Goal: Obtain resource: Download file/media

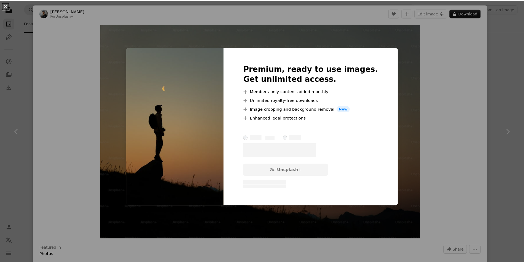
scroll to position [55, 0]
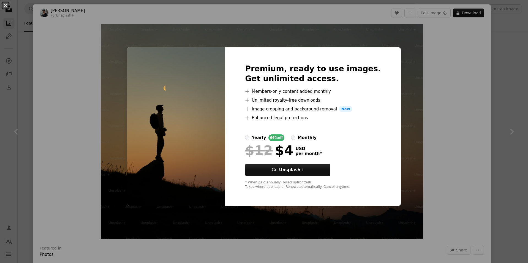
click at [498, 86] on div "An X shape Premium, ready to use images. Get unlimited access. A plus sign Memb…" at bounding box center [264, 131] width 528 height 263
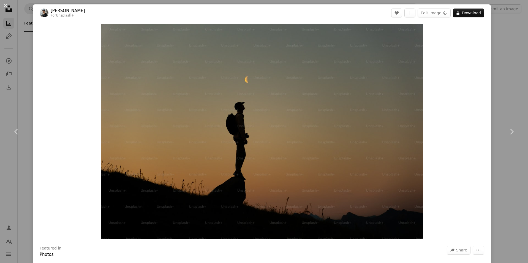
click at [511, 76] on div "An X shape Chevron left Chevron right [PERSON_NAME] For Unsplash+ A heart A plu…" at bounding box center [264, 131] width 528 height 263
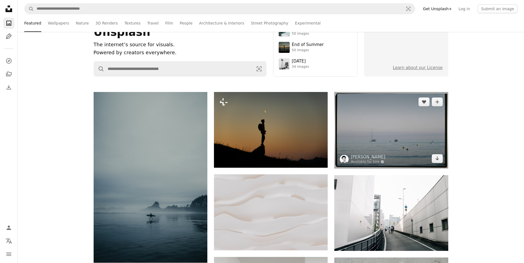
click at [366, 141] on img at bounding box center [391, 130] width 114 height 77
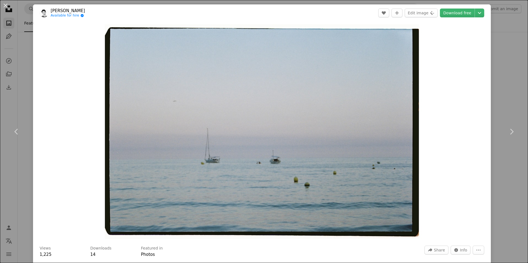
click at [509, 78] on div "An X shape Chevron left Chevron right [PERSON_NAME] Available for hire A checkm…" at bounding box center [264, 131] width 528 height 263
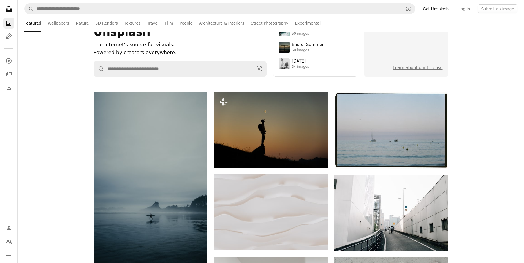
click at [14, 171] on nav "Unsplash logo Unsplash Home A photo Pen Tool A compass A stack of folders Downl…" at bounding box center [9, 131] width 18 height 263
drag, startPoint x: 39, startPoint y: 162, endPoint x: 46, endPoint y: 161, distance: 6.5
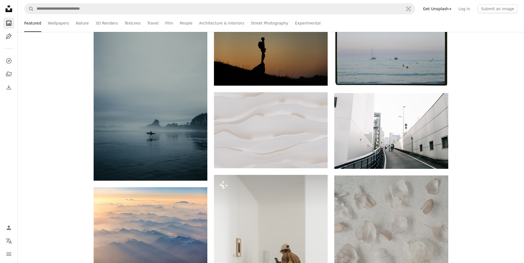
scroll to position [138, 0]
